Goal: Information Seeking & Learning: Learn about a topic

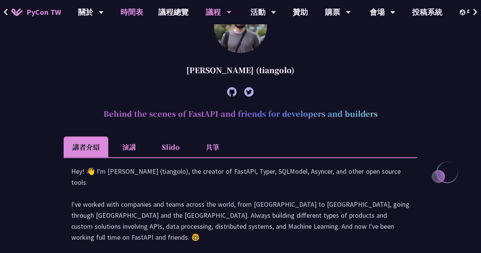
click at [141, 13] on link "時間表" at bounding box center [132, 12] width 38 height 24
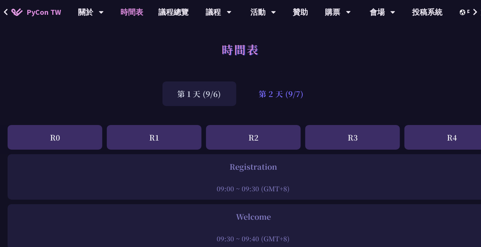
click at [275, 96] on div "第 2 天 (9/7)" at bounding box center [281, 93] width 75 height 25
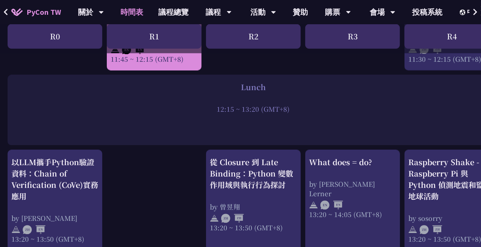
scroll to position [606, 0]
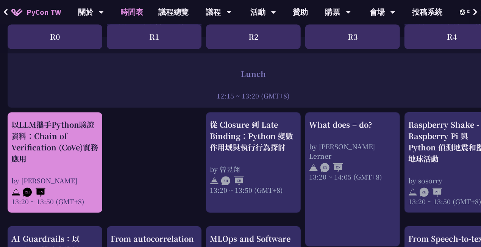
click at [80, 153] on div "以LLM攜手Python驗證資料：Chain of Verification (CoVe)實務應用" at bounding box center [54, 141] width 87 height 45
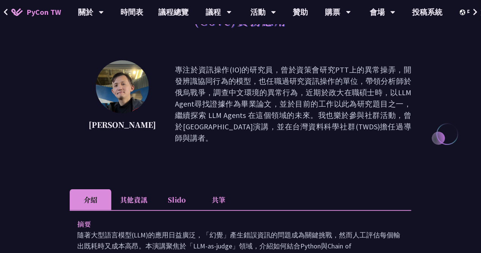
scroll to position [189, 0]
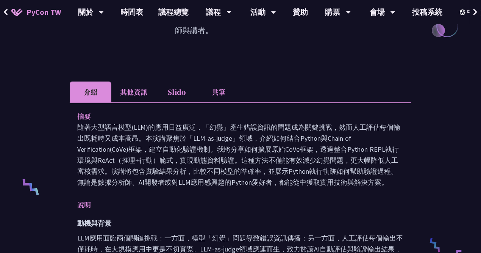
click at [226, 81] on li "共筆" at bounding box center [219, 91] width 42 height 21
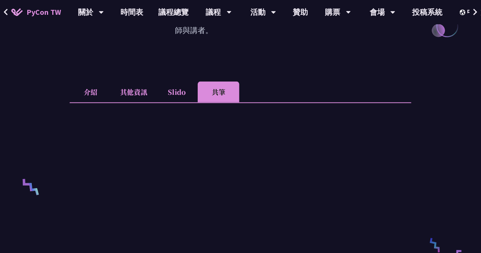
click at [146, 81] on li "其他資訊" at bounding box center [133, 91] width 45 height 21
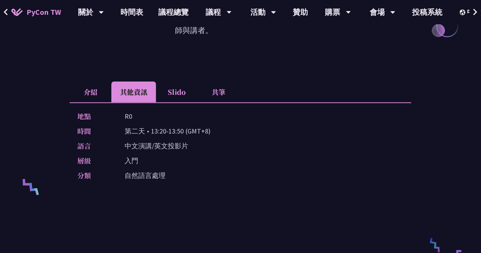
click at [228, 83] on li "共筆" at bounding box center [219, 91] width 42 height 21
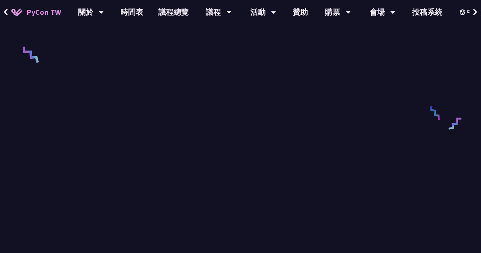
scroll to position [341, 0]
click at [72, 152] on div at bounding box center [241, 110] width 342 height 319
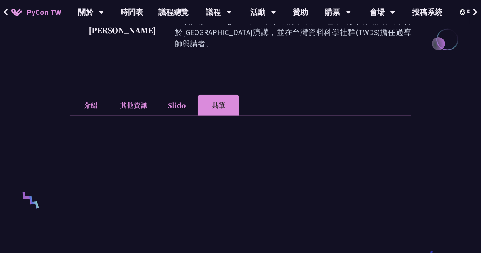
scroll to position [189, 0]
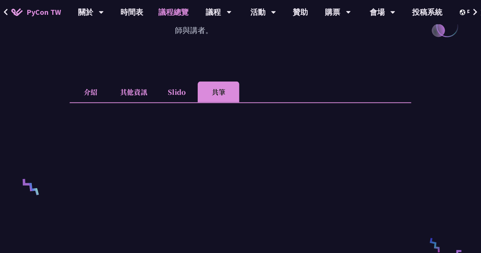
click at [177, 11] on link "議程總覽" at bounding box center [173, 12] width 45 height 24
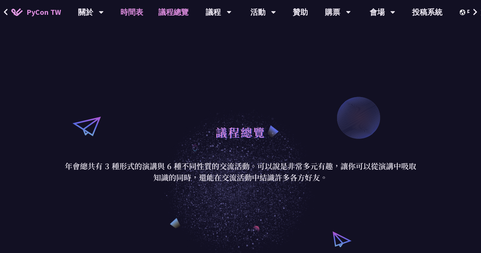
click at [146, 13] on link "時間表" at bounding box center [132, 12] width 38 height 24
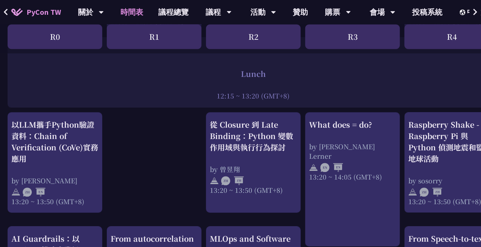
scroll to position [644, 0]
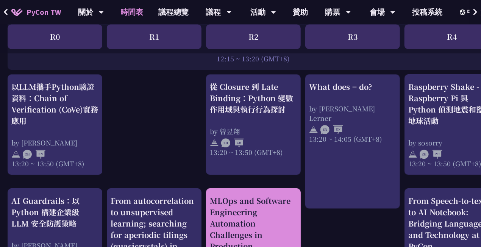
click at [267, 218] on div "MLOps and Software Engineering Automation Challenges in Production" at bounding box center [253, 223] width 87 height 57
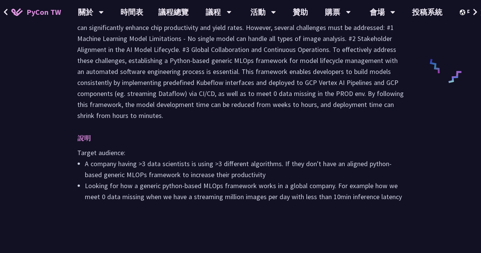
scroll to position [303, 0]
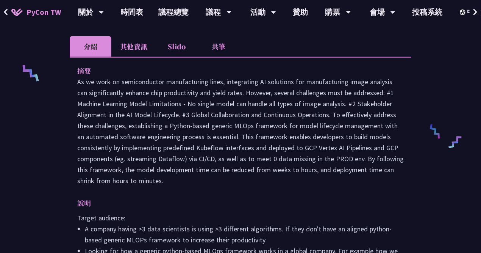
click at [212, 39] on li "共筆" at bounding box center [219, 46] width 42 height 21
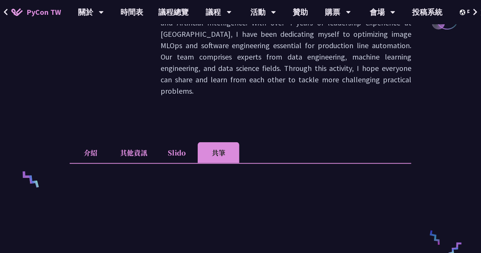
scroll to position [152, 0]
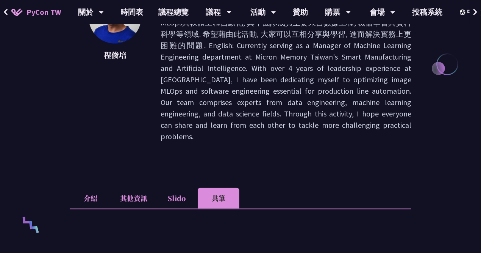
click at [7, 12] on icon at bounding box center [5, 12] width 5 height 8
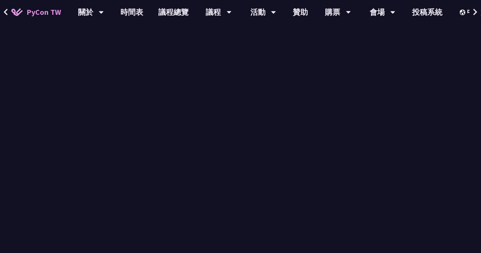
scroll to position [189, 0]
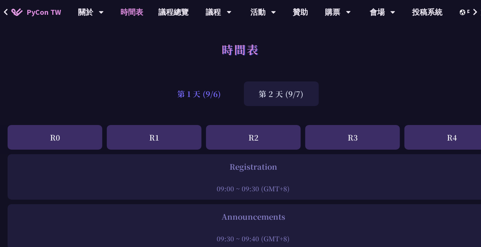
click at [207, 98] on div "第 1 天 (9/6)" at bounding box center [200, 93] width 74 height 25
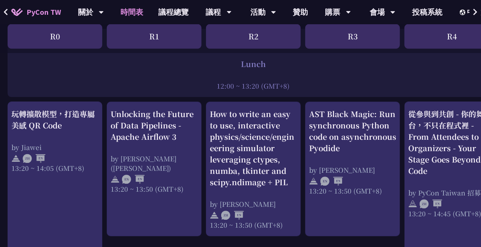
scroll to position [606, 0]
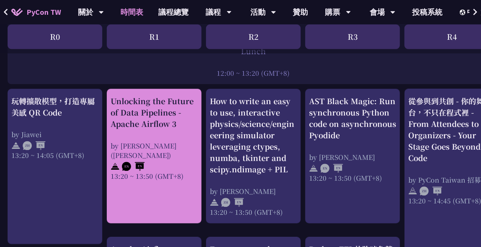
click at [184, 106] on div "Unlocking the Future of Data Pipelines - Apache Airflow 3" at bounding box center [154, 112] width 87 height 34
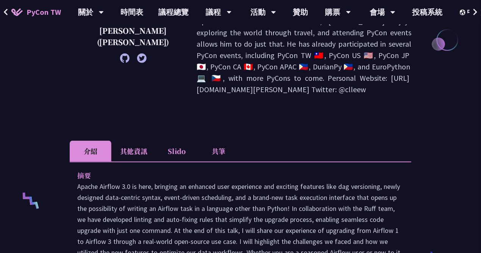
scroll to position [189, 0]
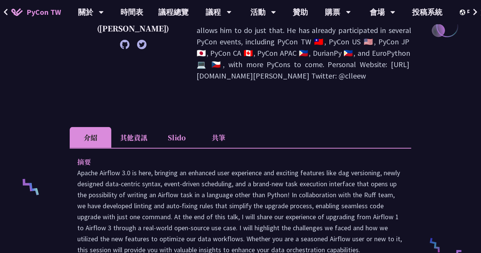
click at [211, 127] on li "共筆" at bounding box center [219, 137] width 42 height 21
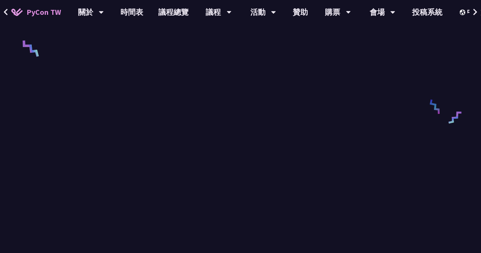
scroll to position [341, 0]
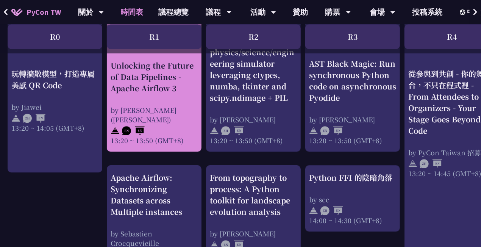
scroll to position [720, 0]
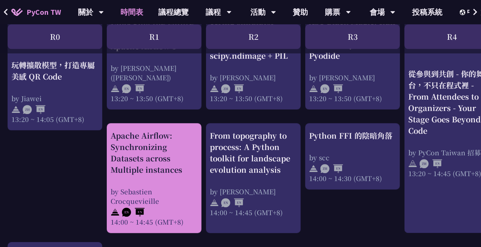
click at [163, 174] on div "Apache Airflow: Synchronizing Datasets across Multiple instances" at bounding box center [154, 152] width 87 height 45
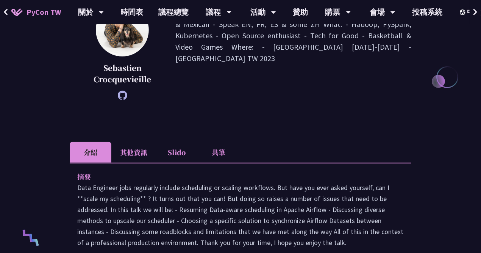
scroll to position [152, 0]
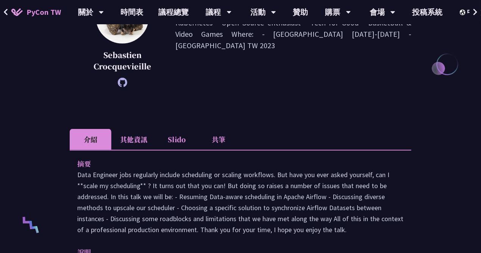
click at [219, 136] on li "共筆" at bounding box center [219, 139] width 42 height 21
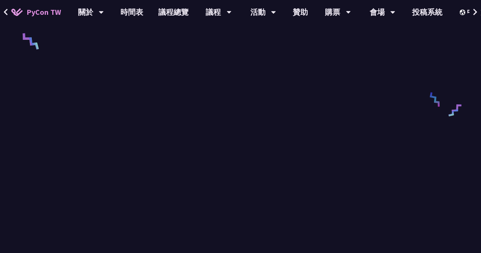
scroll to position [379, 0]
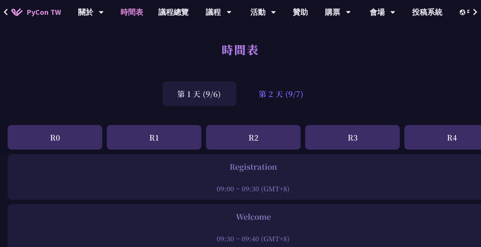
click at [265, 96] on div "第 2 天 (9/7)" at bounding box center [281, 93] width 75 height 25
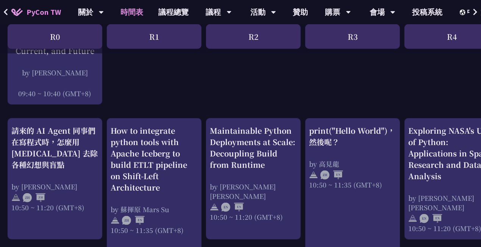
scroll to position [152, 0]
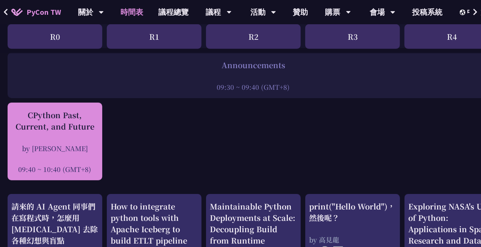
click at [92, 128] on div "CPython Past, Current, and Future" at bounding box center [54, 121] width 87 height 23
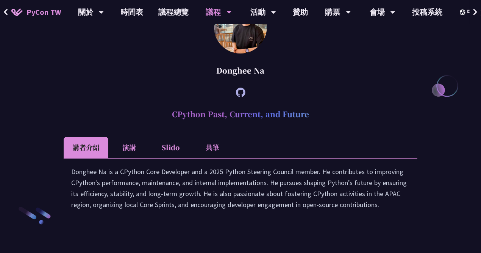
scroll to position [1071, 0]
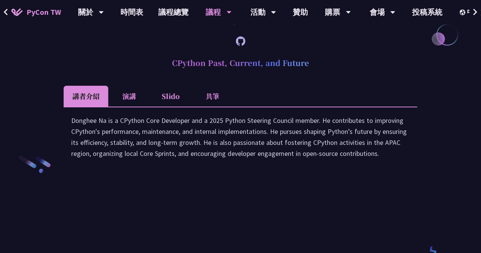
click at [211, 106] on li "共筆" at bounding box center [213, 96] width 42 height 21
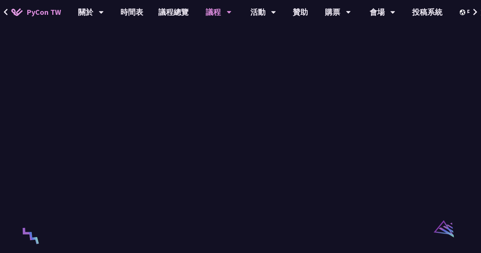
scroll to position [1336, 0]
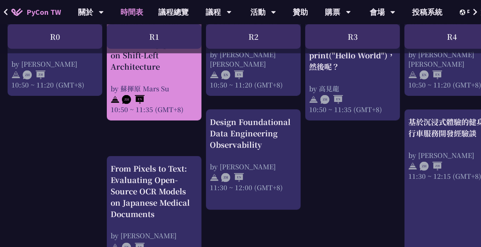
scroll to position [379, 0]
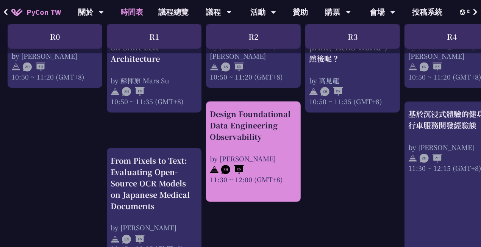
click at [256, 135] on div "Design Foundational Data Engineering Observability" at bounding box center [253, 125] width 87 height 34
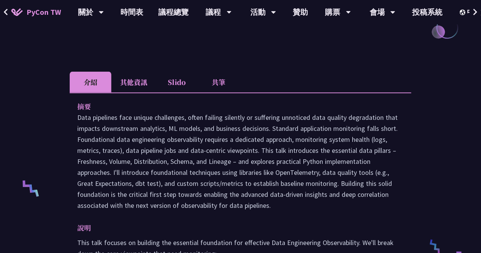
scroll to position [189, 0]
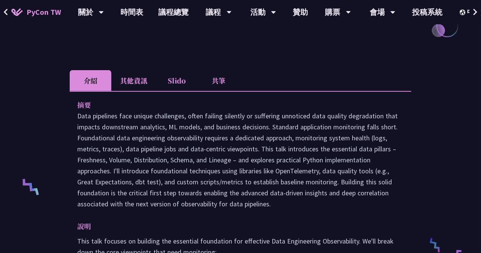
click at [213, 85] on li "共筆" at bounding box center [219, 80] width 42 height 21
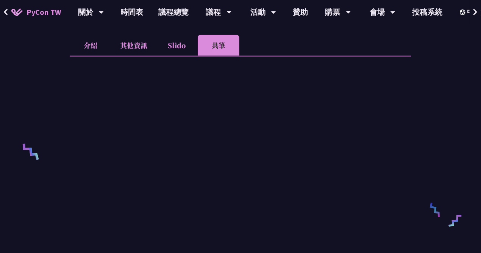
scroll to position [303, 0]
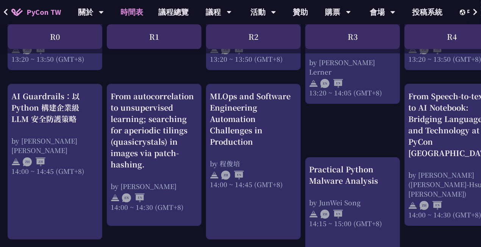
scroll to position [758, 0]
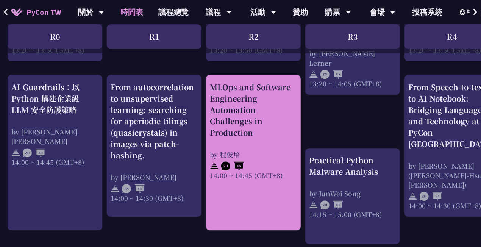
click at [274, 143] on div "MLOps and Software Engineering Automation Challenges in Production by [PERSON_N…" at bounding box center [253, 130] width 87 height 99
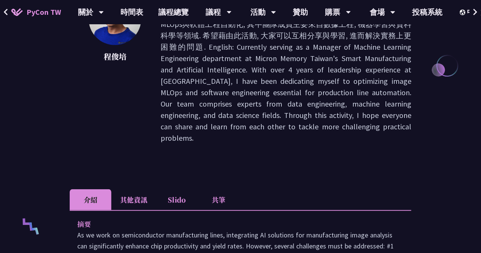
scroll to position [152, 0]
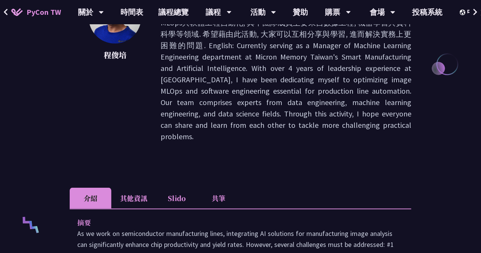
click at [216, 188] on li "共筆" at bounding box center [219, 198] width 42 height 21
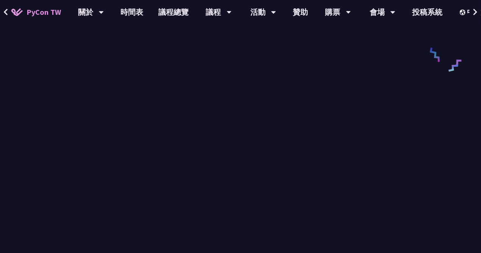
scroll to position [455, 0]
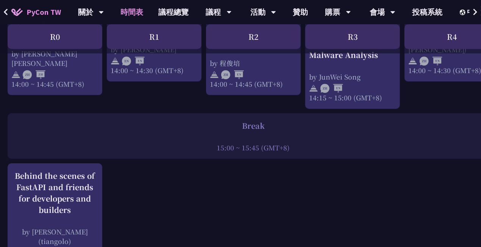
scroll to position [909, 0]
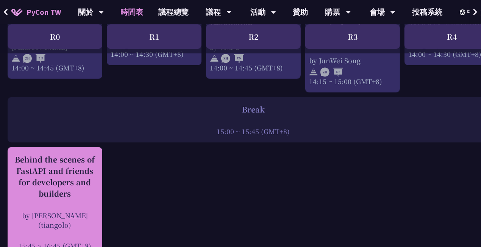
click at [77, 174] on div "Behind the scenes of FastAPI and friends for developers and builders" at bounding box center [54, 176] width 87 height 45
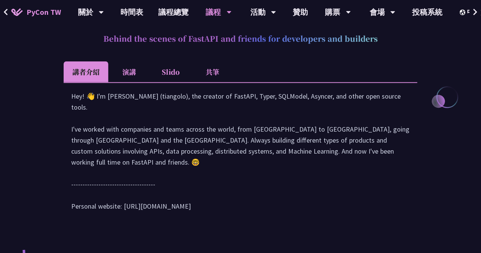
scroll to position [333, 0]
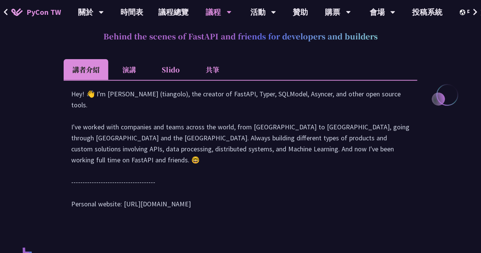
click at [211, 66] on li "共筆" at bounding box center [213, 69] width 42 height 21
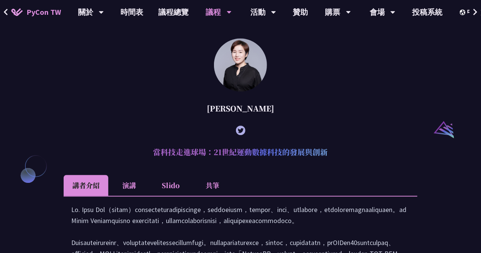
scroll to position [902, 0]
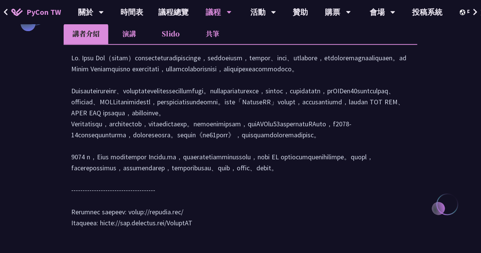
click at [219, 38] on li "共筆" at bounding box center [213, 33] width 42 height 21
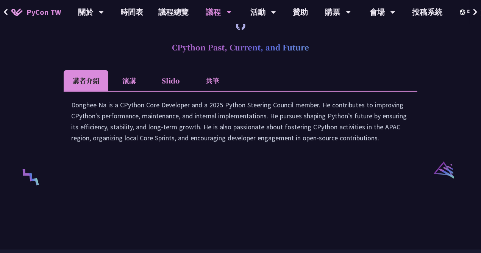
scroll to position [1394, 0]
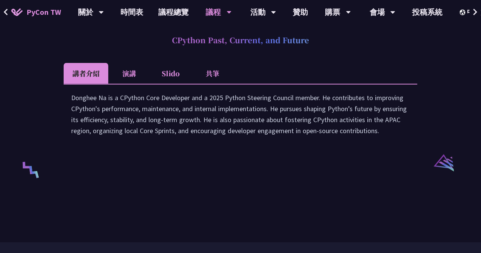
click at [203, 74] on li "共筆" at bounding box center [213, 73] width 42 height 21
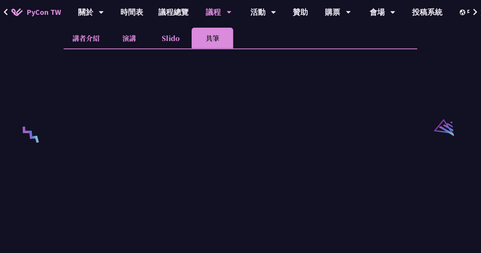
scroll to position [1546, 0]
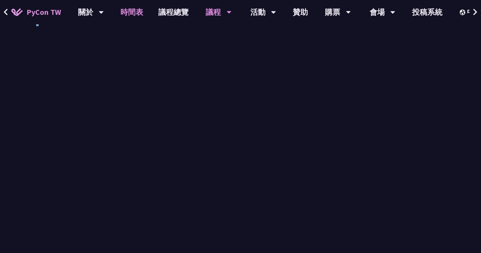
click at [131, 13] on link "時間表" at bounding box center [132, 12] width 38 height 24
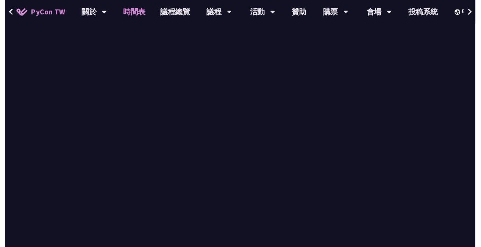
scroll to position [909, 0]
